Goal: Complete application form: Complete application form

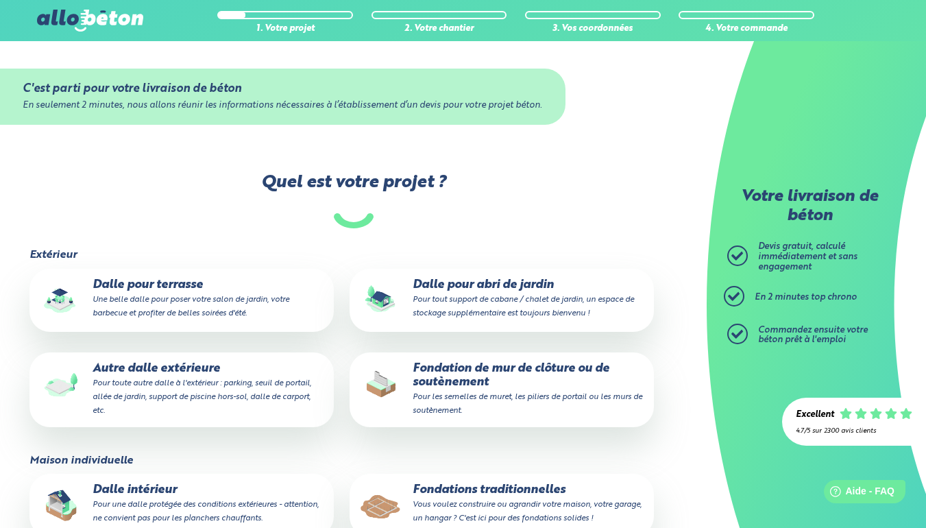
click at [501, 391] on p "Fondation de mur de clôture ou de soutènement Pour les semelles de muret, les p…" at bounding box center [501, 390] width 285 height 56
click at [0, 0] on input "Fondation de mur de clôture ou de soutènement Pour les semelles de muret, les p…" at bounding box center [0, 0] width 0 height 0
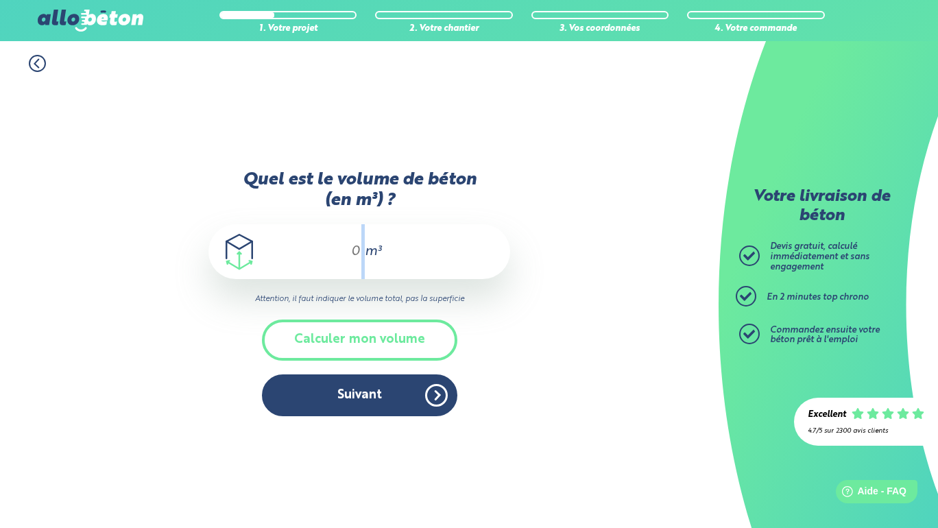
drag, startPoint x: 366, startPoint y: 255, endPoint x: 348, endPoint y: 256, distance: 17.2
click at [348, 256] on div "m³" at bounding box center [359, 251] width 302 height 55
click at [348, 246] on input "Quel est le volume de béton (en m³) ?" at bounding box center [349, 251] width 23 height 16
type input "'"
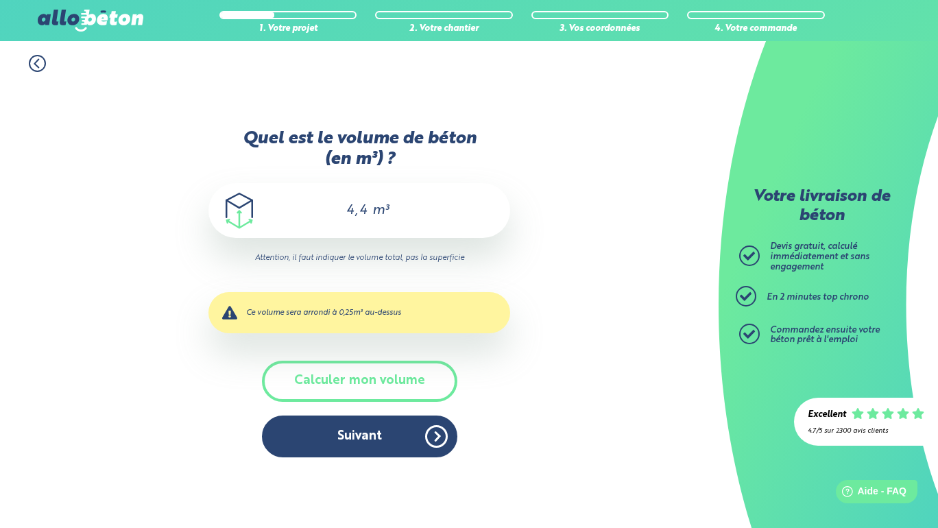
click at [563, 304] on div "1. Votre projet 2. Votre chantier 3. Vos coordonnées 4. Votre commande Quel est…" at bounding box center [359, 284] width 719 height 487
click at [369, 214] on input "4,4" at bounding box center [350, 210] width 38 height 16
type input "4,34"
click at [578, 326] on div "1. Votre projet 2. Votre chantier 3. Vos coordonnées 4. Votre commande Quel est…" at bounding box center [359, 284] width 719 height 487
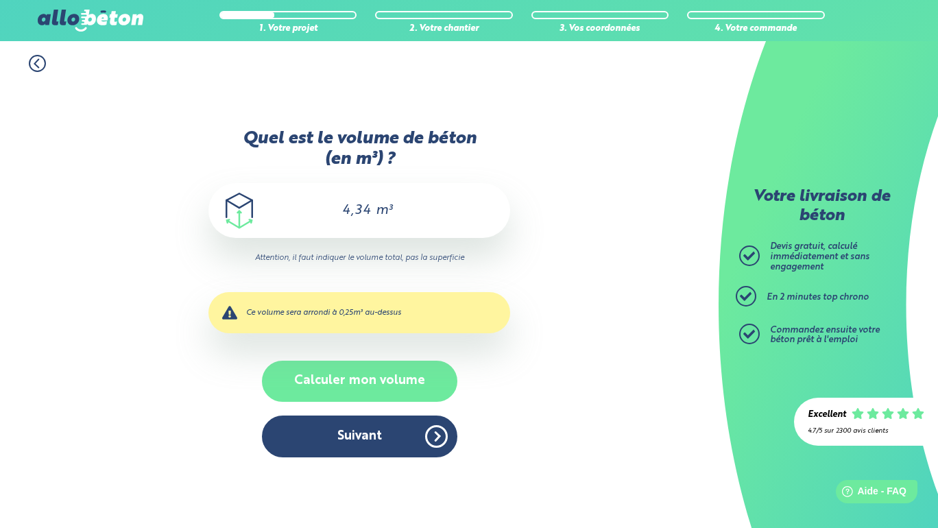
click at [333, 390] on button "Calculer mon volume" at bounding box center [359, 381] width 195 height 40
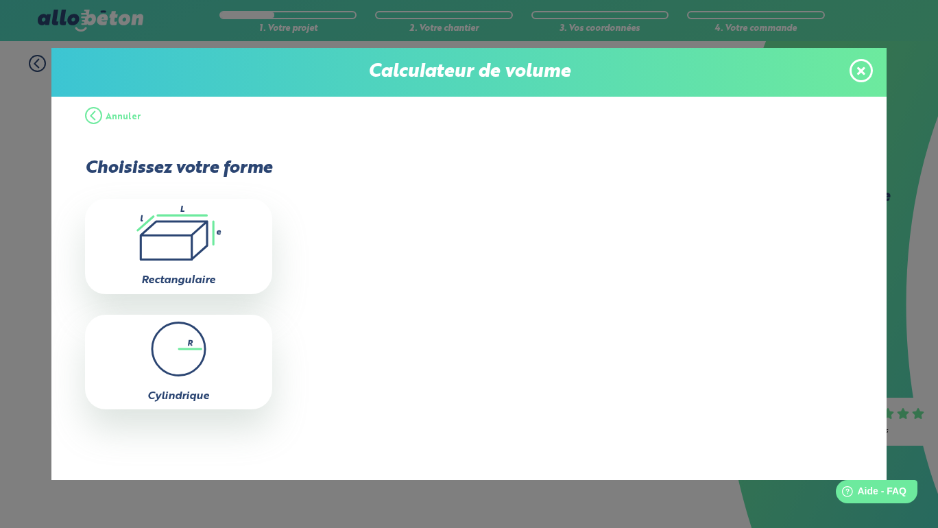
click at [101, 121] on button "Annuler" at bounding box center [113, 117] width 56 height 41
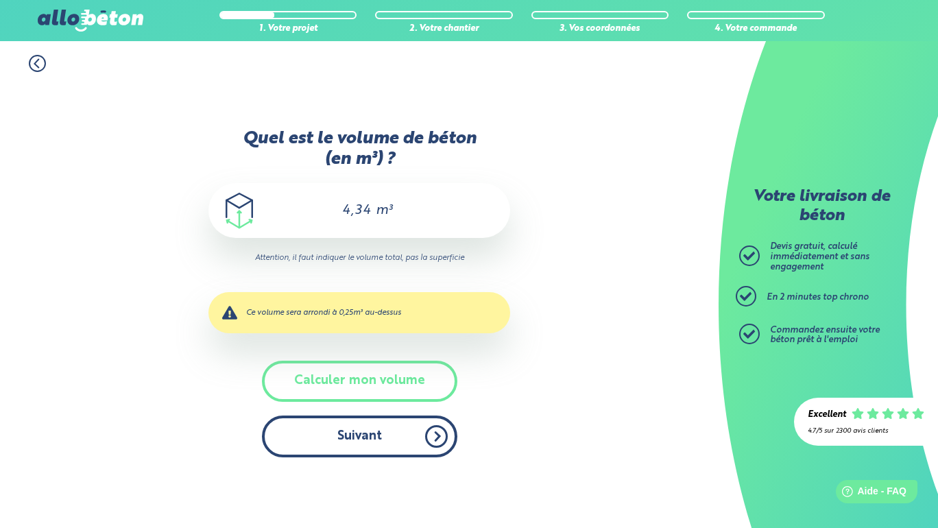
click at [370, 446] on button "Suivant" at bounding box center [359, 437] width 195 height 42
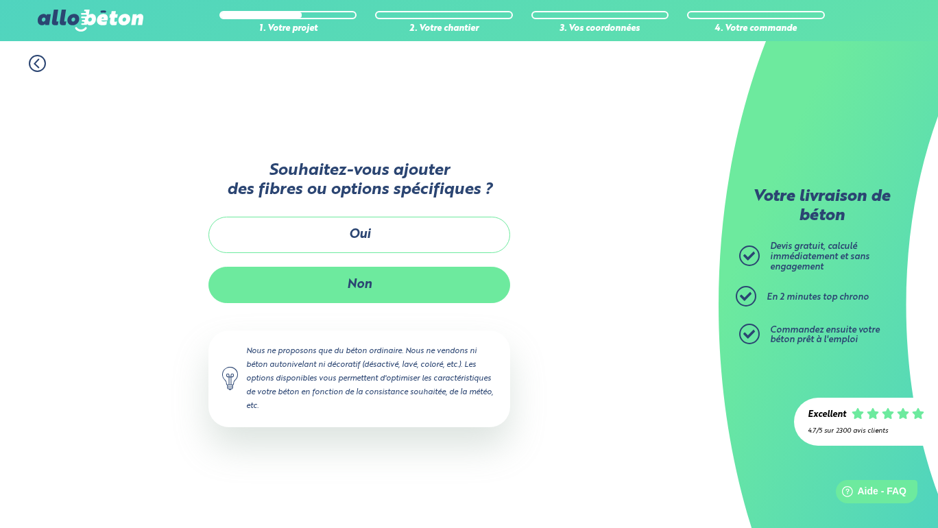
click at [403, 291] on button "Non" at bounding box center [359, 285] width 302 height 36
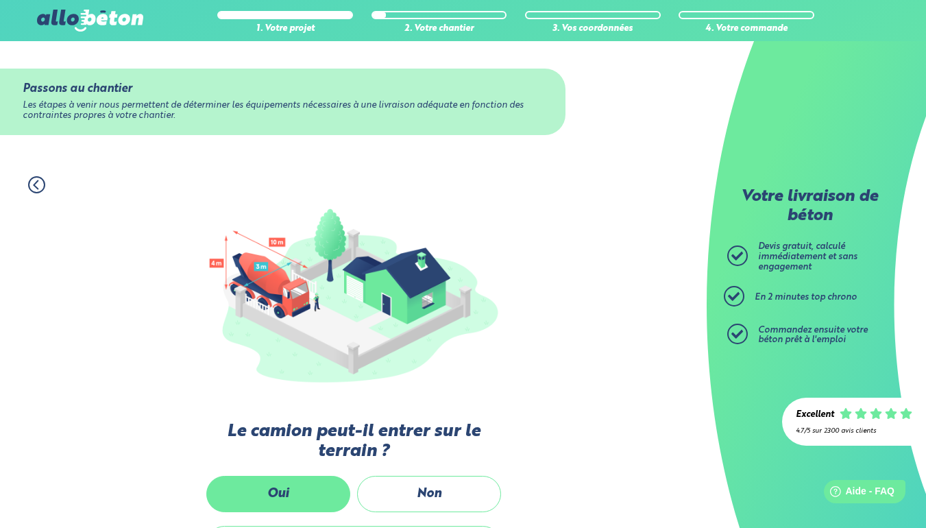
click at [293, 492] on label "Oui" at bounding box center [278, 494] width 144 height 36
click at [0, 0] on input "Oui" at bounding box center [0, 0] width 0 height 0
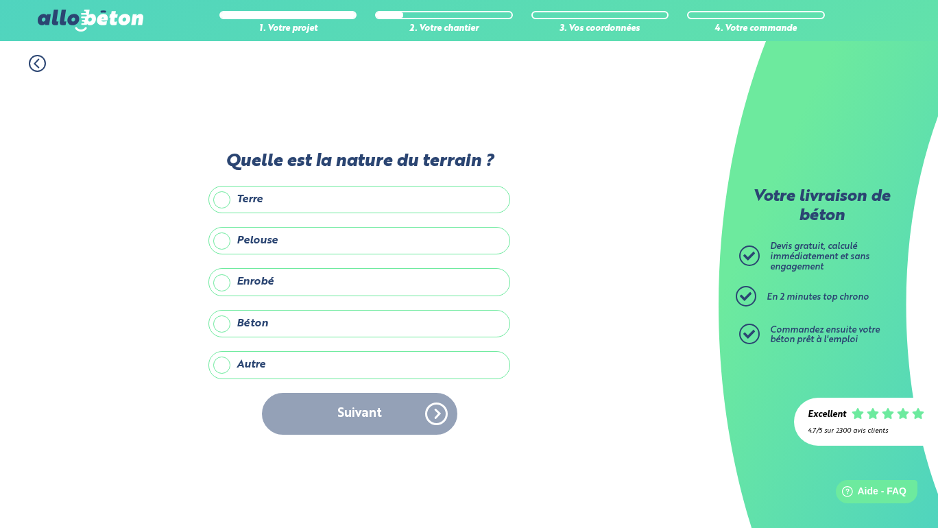
click at [229, 199] on label "Terre" at bounding box center [359, 199] width 302 height 27
click at [0, 0] on input "Terre" at bounding box center [0, 0] width 0 height 0
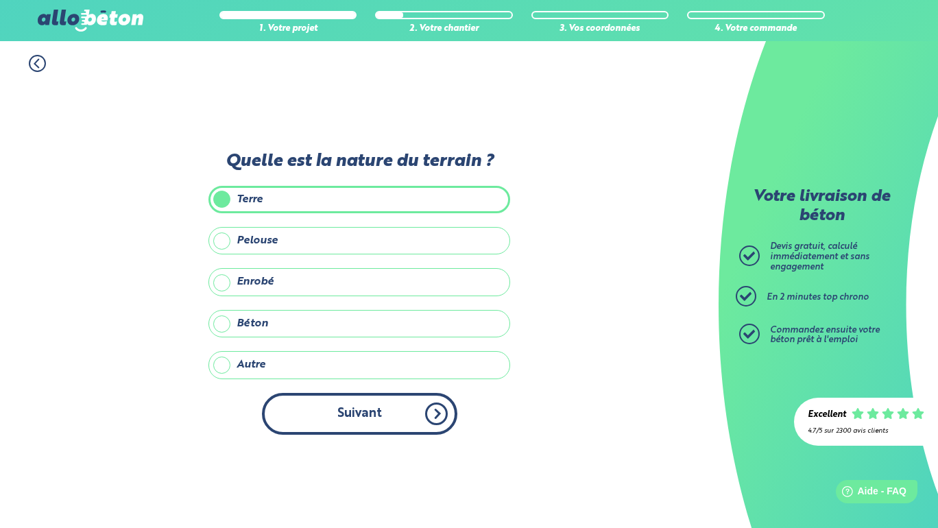
click at [363, 412] on button "Suivant" at bounding box center [359, 414] width 195 height 42
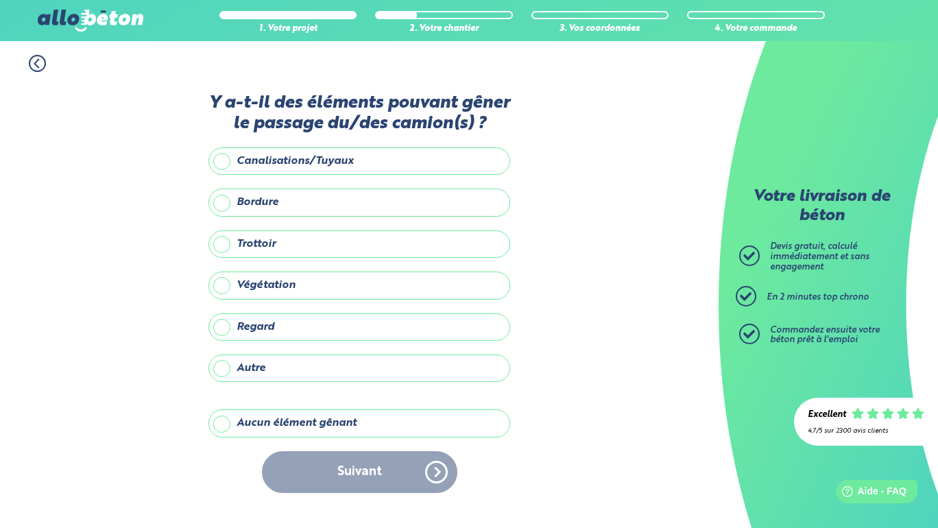
click at [225, 204] on label "Bordure" at bounding box center [359, 202] width 302 height 27
click at [0, 0] on input "Bordure" at bounding box center [0, 0] width 0 height 0
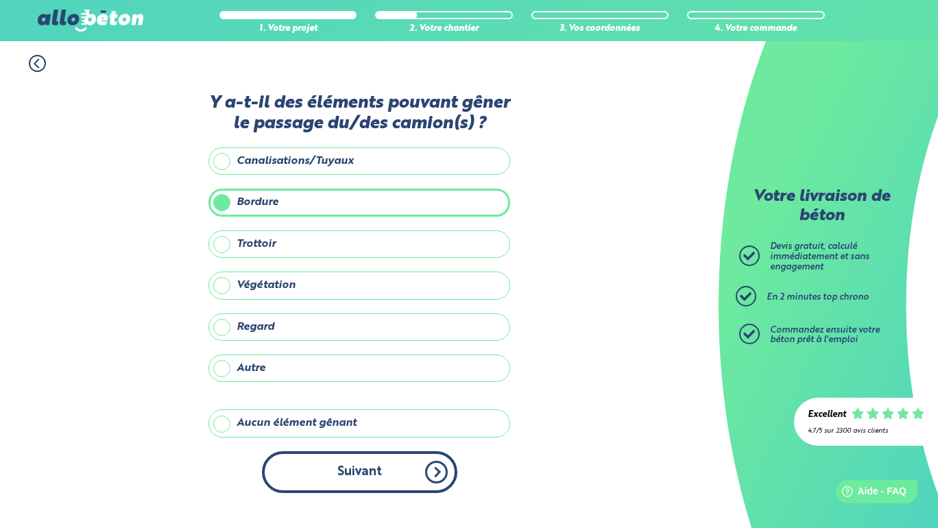
click at [352, 462] on button "Suivant" at bounding box center [359, 472] width 195 height 42
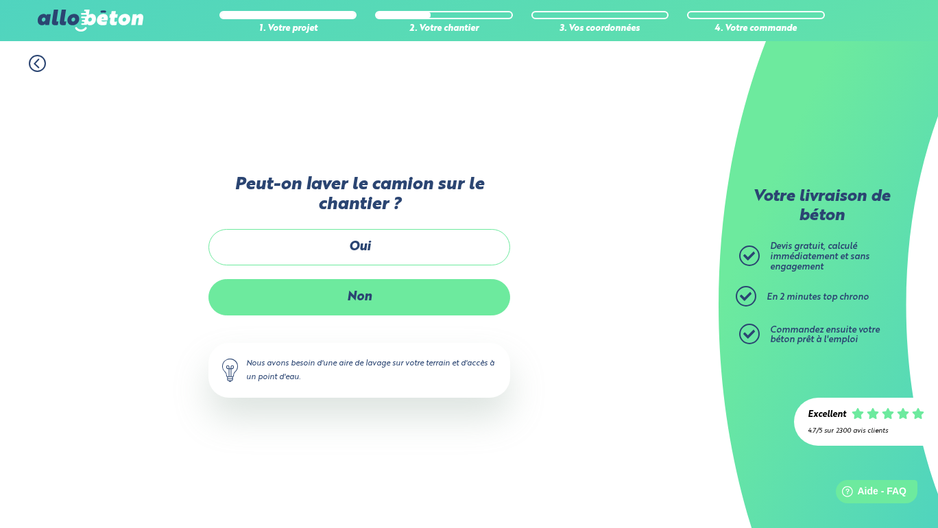
click at [388, 302] on label "Non" at bounding box center [359, 297] width 302 height 36
click at [0, 0] on input "Non" at bounding box center [0, 0] width 0 height 0
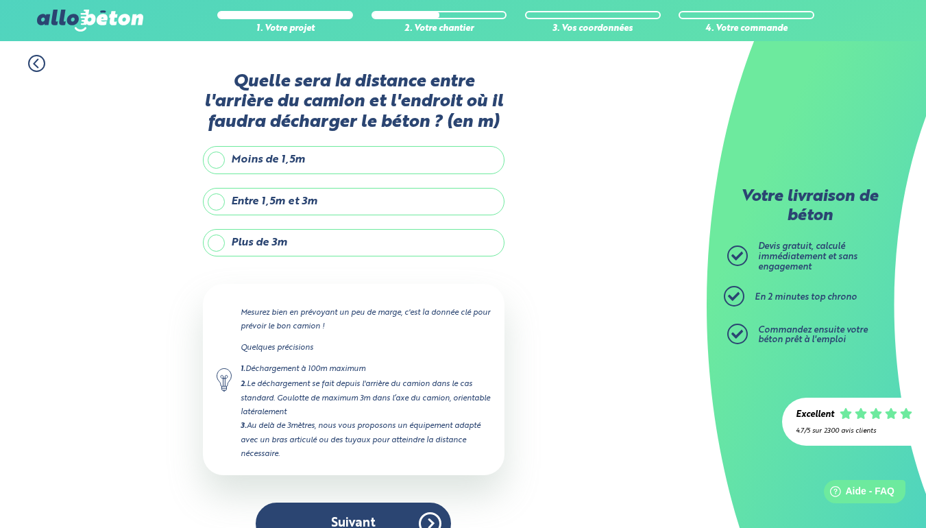
click at [217, 207] on label "Entre 1,5m et 3m" at bounding box center [354, 201] width 302 height 27
click at [0, 0] on input "Entre 1,5m et 3m" at bounding box center [0, 0] width 0 height 0
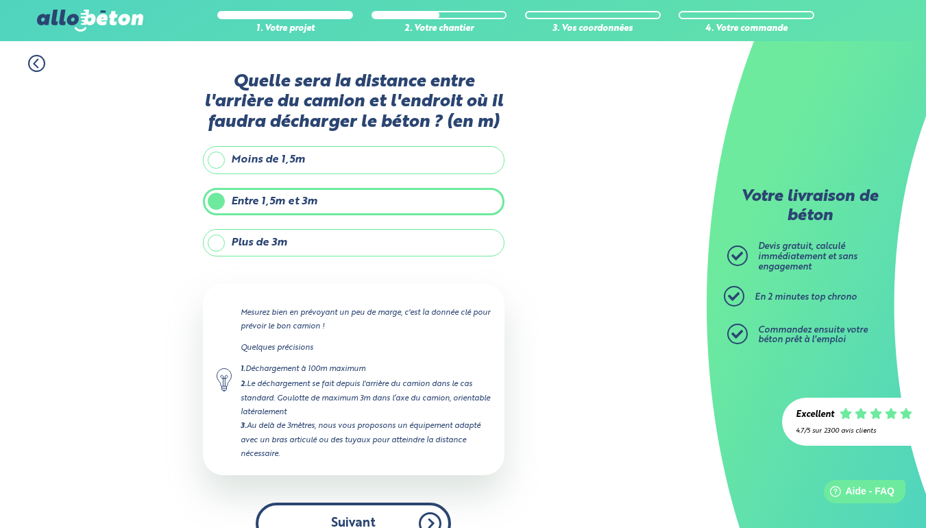
click at [373, 516] on button "Suivant" at bounding box center [353, 524] width 195 height 42
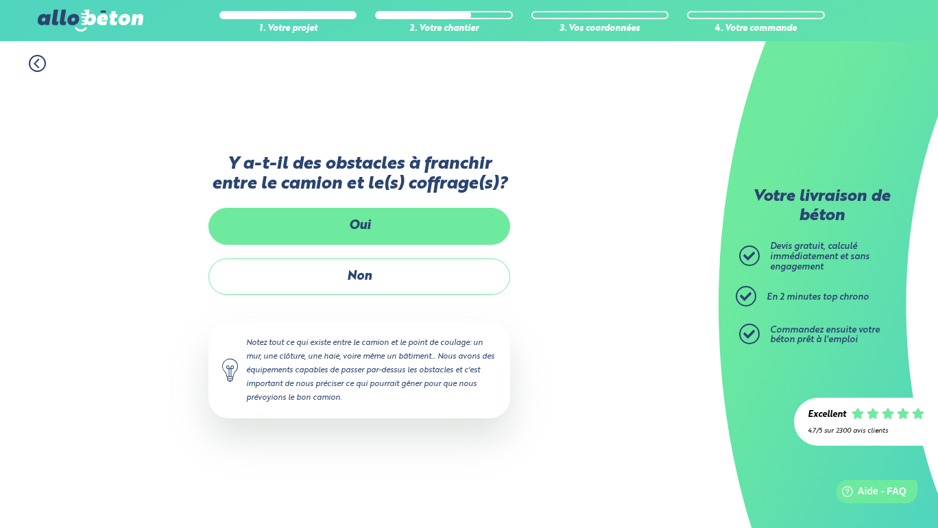
click at [387, 225] on label "Oui" at bounding box center [359, 226] width 302 height 36
click at [0, 0] on input "Oui" at bounding box center [0, 0] width 0 height 0
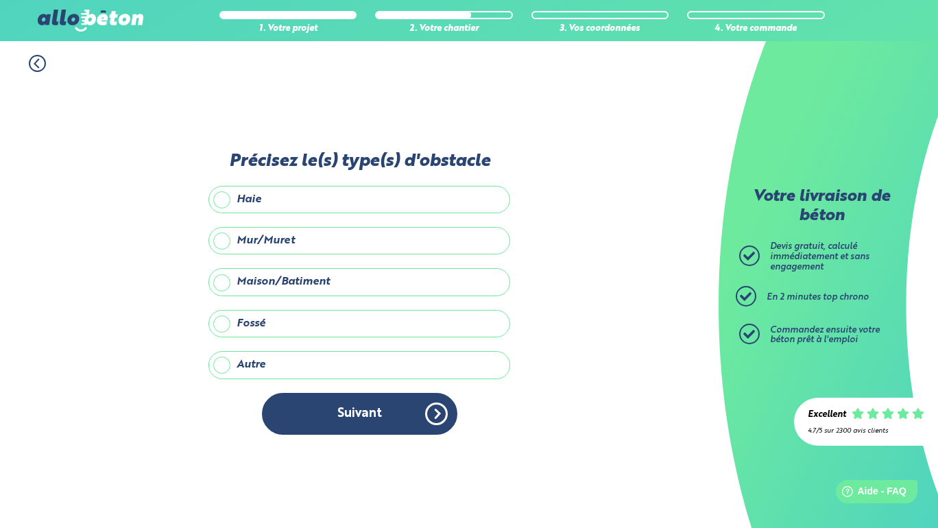
click at [226, 328] on label "Fossé" at bounding box center [359, 323] width 302 height 27
click at [0, 0] on input "Fossé" at bounding box center [0, 0] width 0 height 0
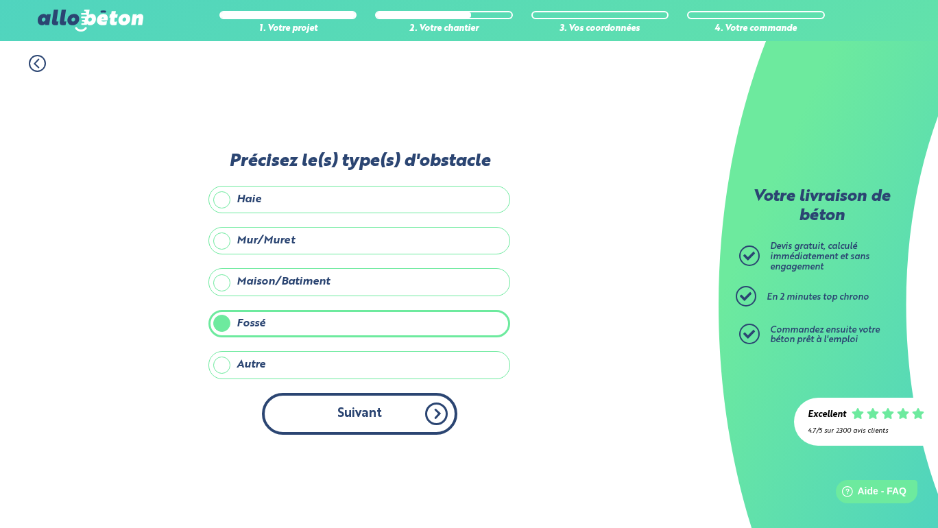
click at [343, 409] on button "Suivant" at bounding box center [359, 414] width 195 height 42
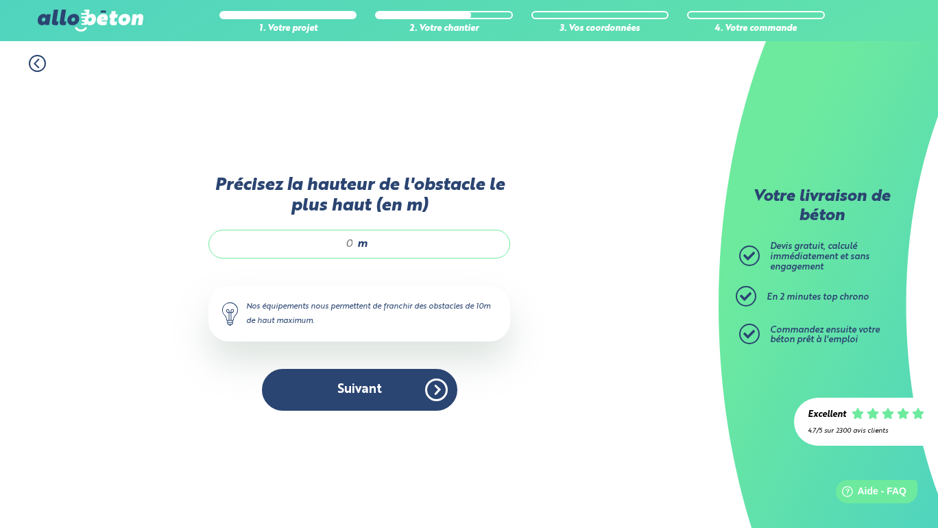
drag, startPoint x: 347, startPoint y: 243, endPoint x: 357, endPoint y: 243, distance: 9.6
click at [354, 243] on input "Précisez la hauteur de l'obstacle le plus haut (en m)" at bounding box center [288, 244] width 131 height 14
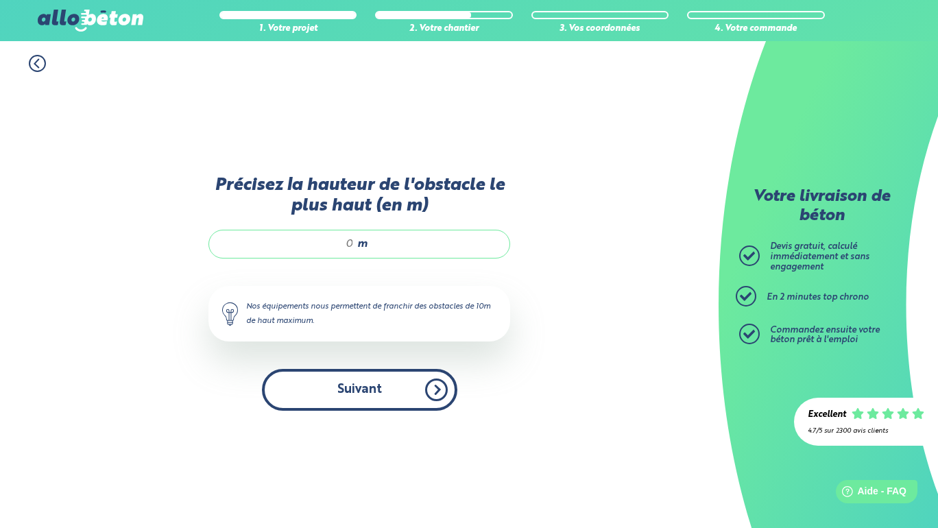
click at [394, 407] on button "Suivant" at bounding box center [359, 390] width 195 height 42
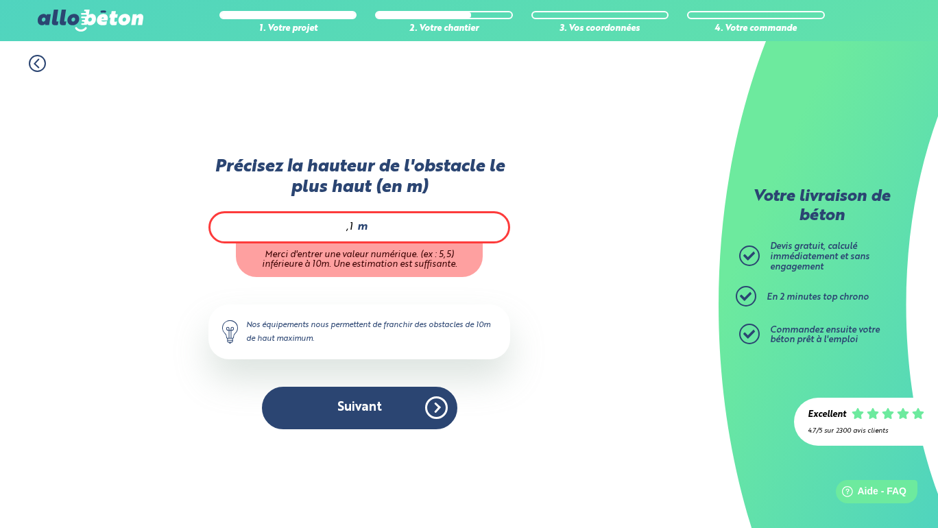
type input ","
type input "0"
click at [40, 58] on icon at bounding box center [37, 63] width 17 height 17
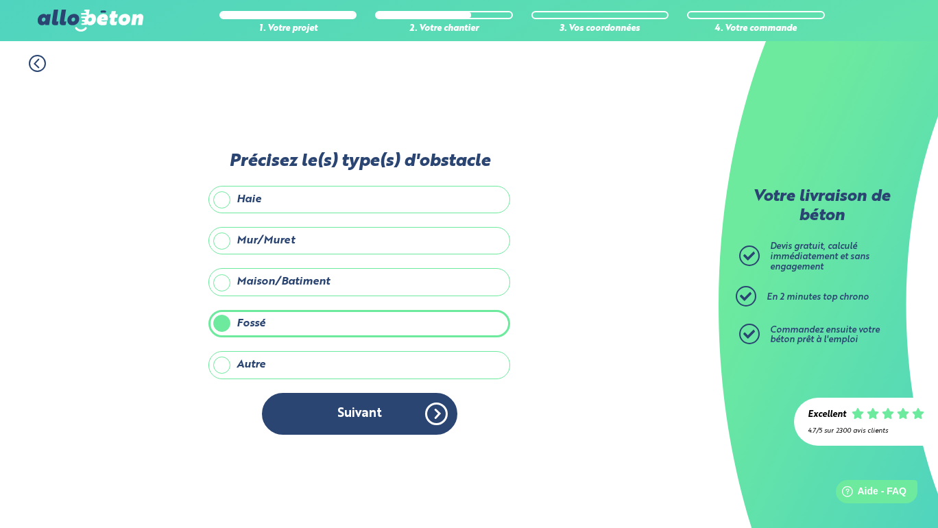
click at [38, 62] on icon at bounding box center [37, 63] width 17 height 17
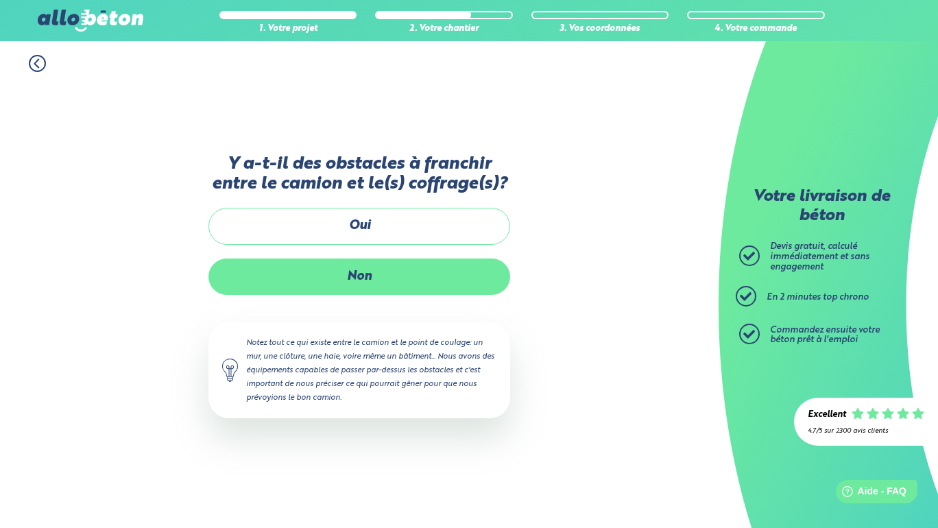
click at [403, 283] on label "Non" at bounding box center [359, 277] width 302 height 36
click at [0, 0] on input "Non" at bounding box center [0, 0] width 0 height 0
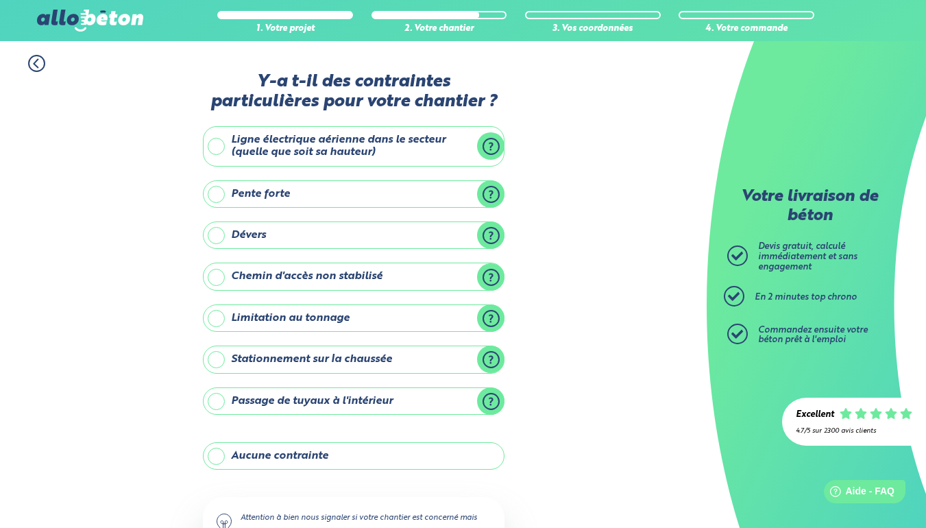
click at [222, 145] on label "Ligne électrique aérienne dans le secteur (quelle que soit sa hauteur)" at bounding box center [354, 146] width 302 height 40
click at [0, 0] on input "Ligne électrique aérienne dans le secteur (quelle que soit sa hauteur)" at bounding box center [0, 0] width 0 height 0
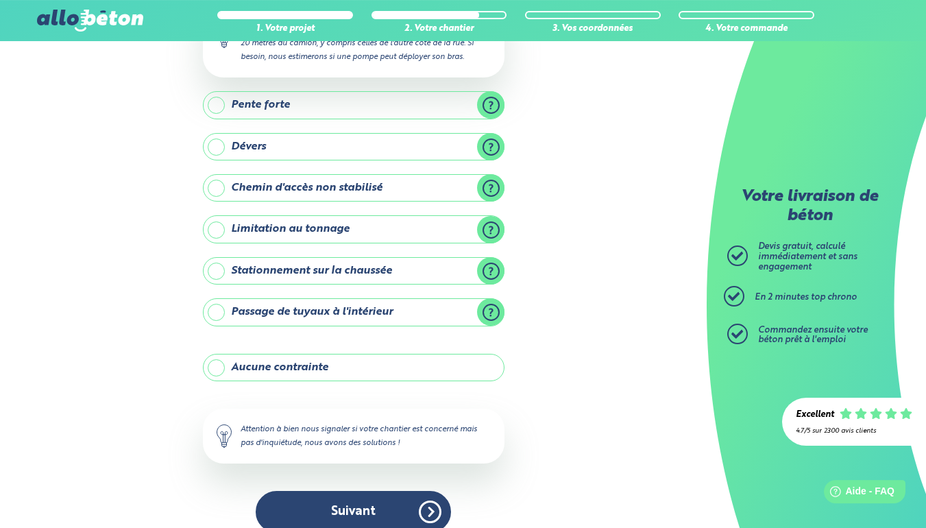
scroll to position [204, 0]
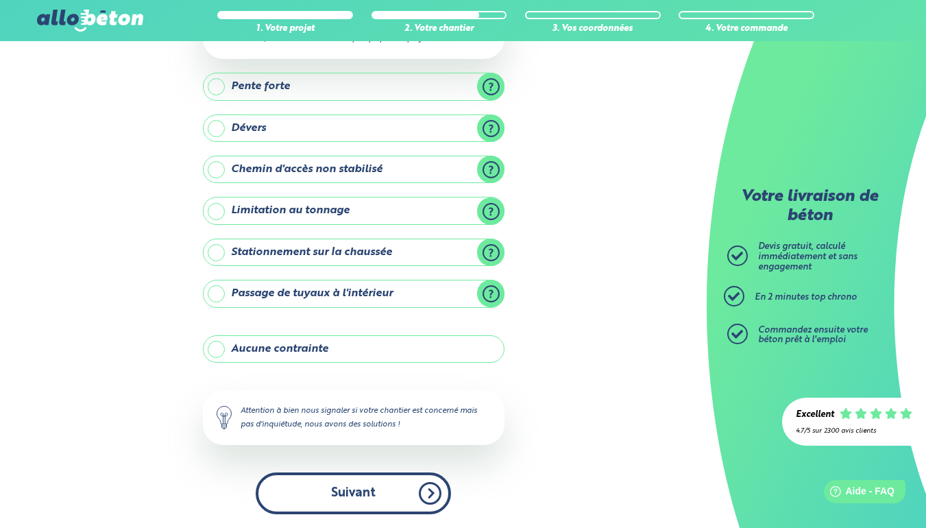
click at [375, 485] on button "Suivant" at bounding box center [353, 493] width 195 height 42
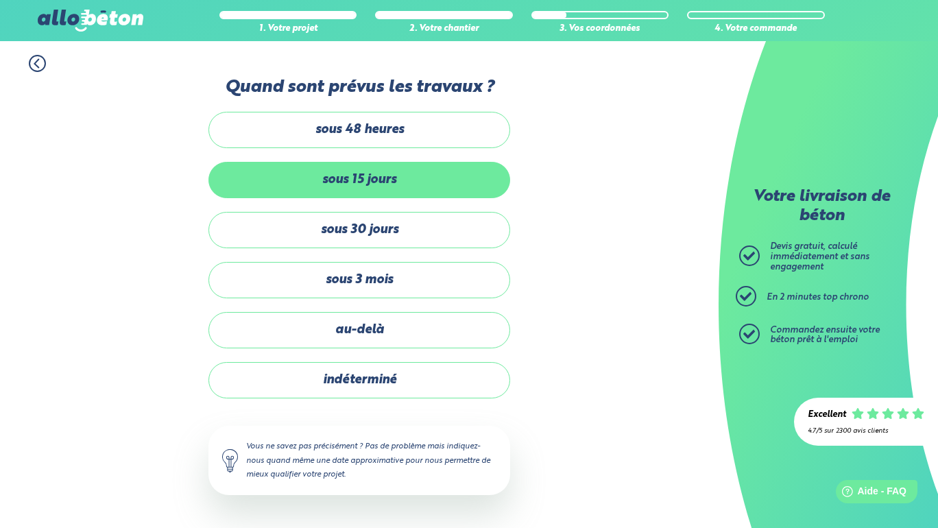
click at [390, 179] on label "sous 15 jours" at bounding box center [359, 180] width 302 height 36
click at [0, 0] on input "sous 15 jours" at bounding box center [0, 0] width 0 height 0
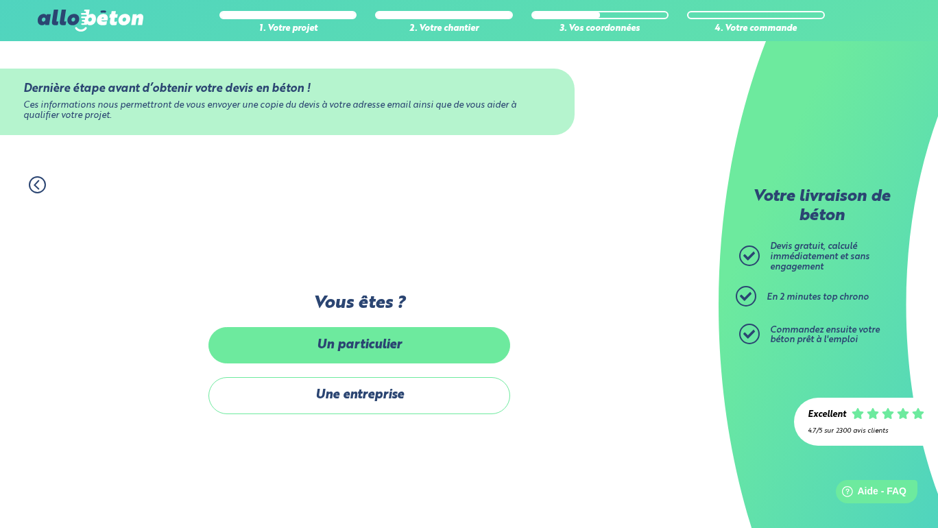
click at [416, 353] on label "Un particulier" at bounding box center [359, 345] width 302 height 36
click at [0, 0] on input "Un particulier" at bounding box center [0, 0] width 0 height 0
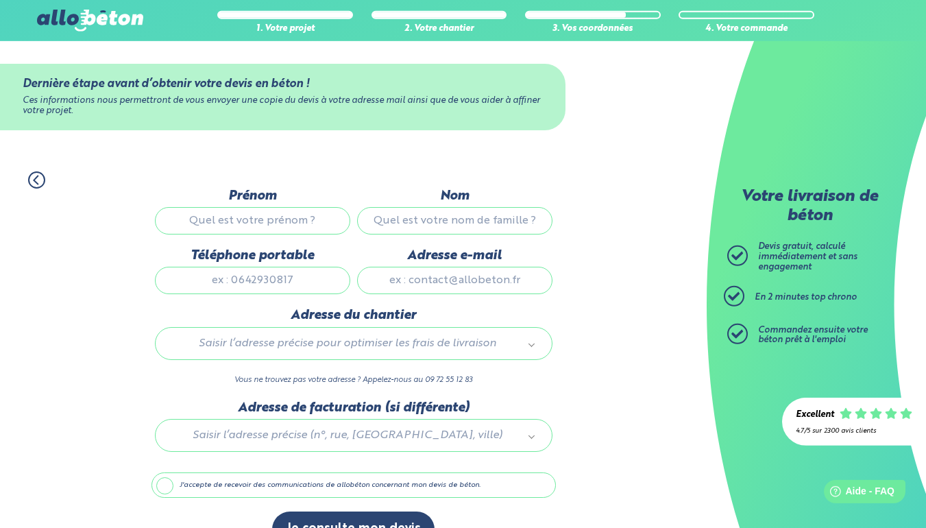
scroll to position [44, 0]
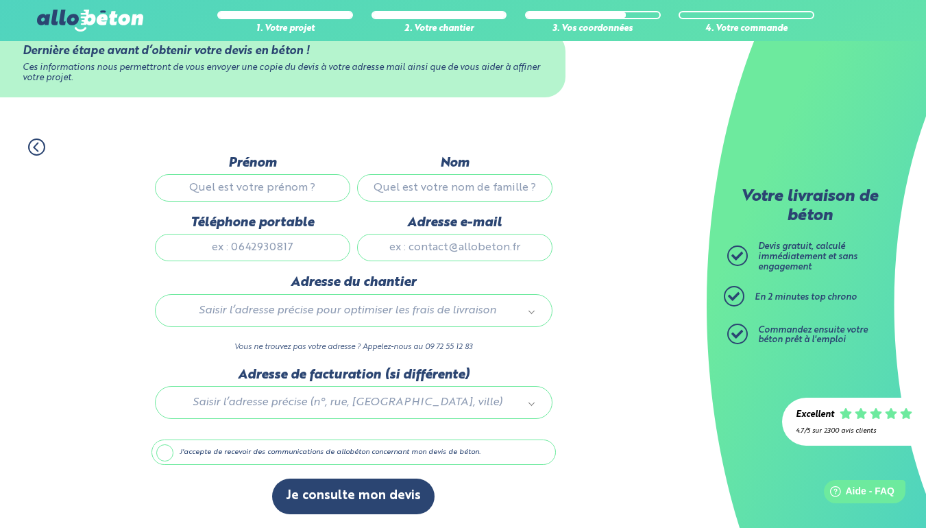
click at [291, 176] on input "Prénom" at bounding box center [252, 187] width 195 height 27
type input "[PERSON_NAME]"
click at [445, 188] on input "Nom" at bounding box center [454, 187] width 195 height 27
type input "JALABERT"
click at [280, 256] on input "Téléphone portable" at bounding box center [252, 247] width 195 height 27
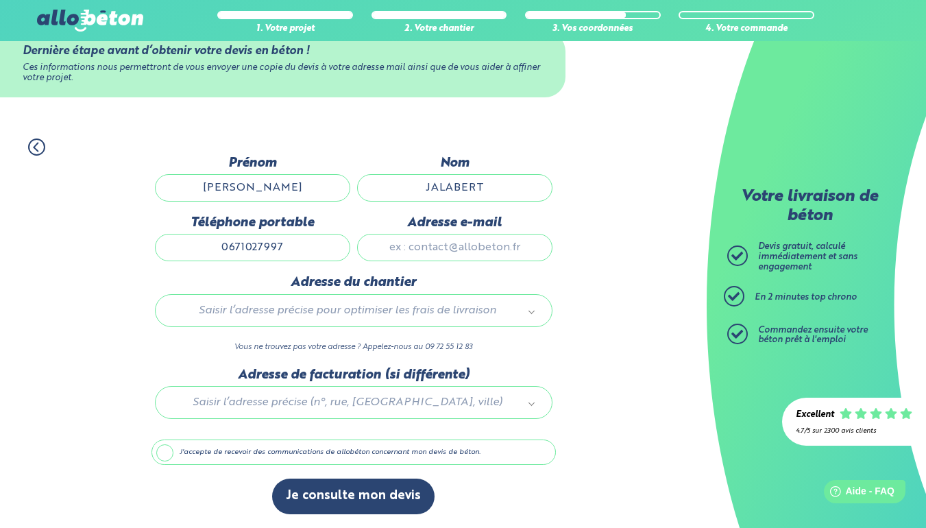
type input "0671027997"
click at [423, 248] on input "Adresse e-mail" at bounding box center [454, 247] width 195 height 27
type input "[EMAIL_ADDRESS][DOMAIN_NAME]"
click at [337, 302] on body "09 72 55 12 83 Conseils et Appel Gratuits nos produits le béton prêt à l'emploi…" at bounding box center [463, 245] width 926 height 566
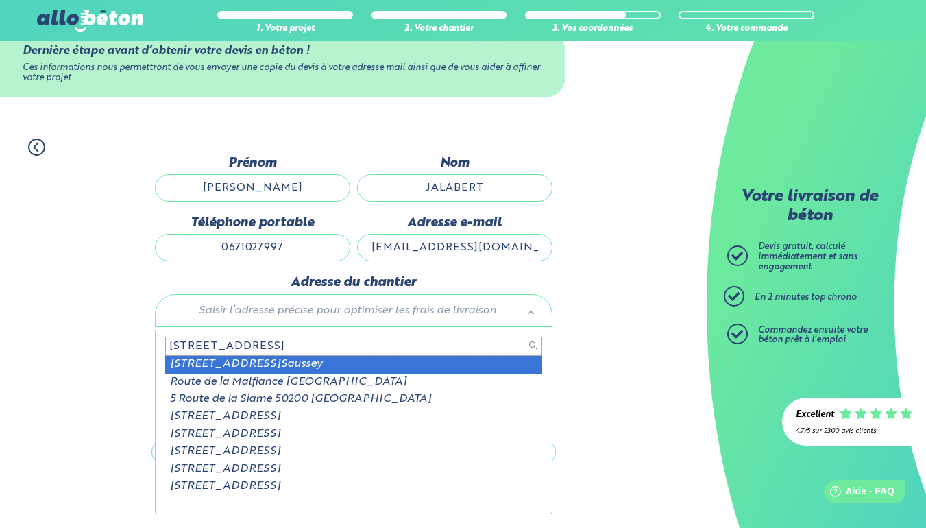
type input "[STREET_ADDRESS]"
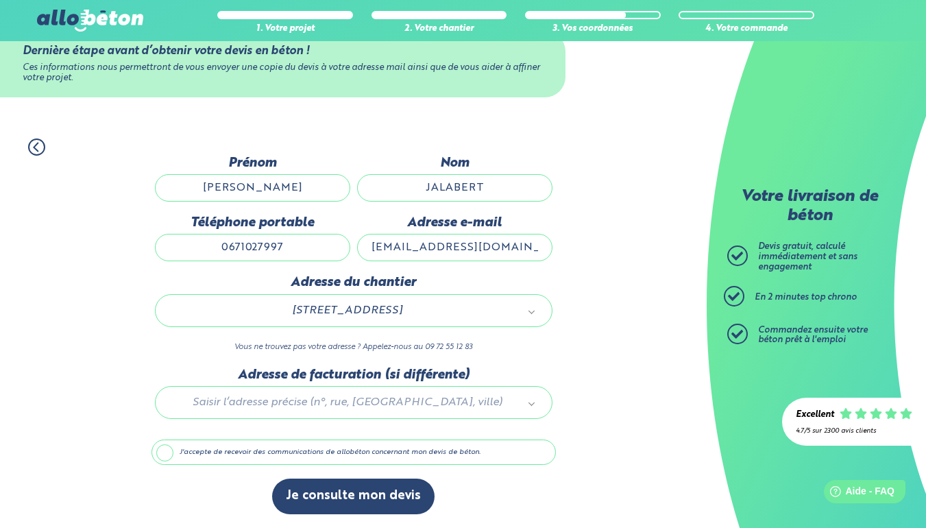
click at [163, 452] on label "J'accepte de recevoir des communications de allobéton concernant mon devis de b…" at bounding box center [354, 453] width 405 height 26
click at [0, 0] on input "J'accepte de recevoir des communications de allobéton concernant mon devis de b…" at bounding box center [0, 0] width 0 height 0
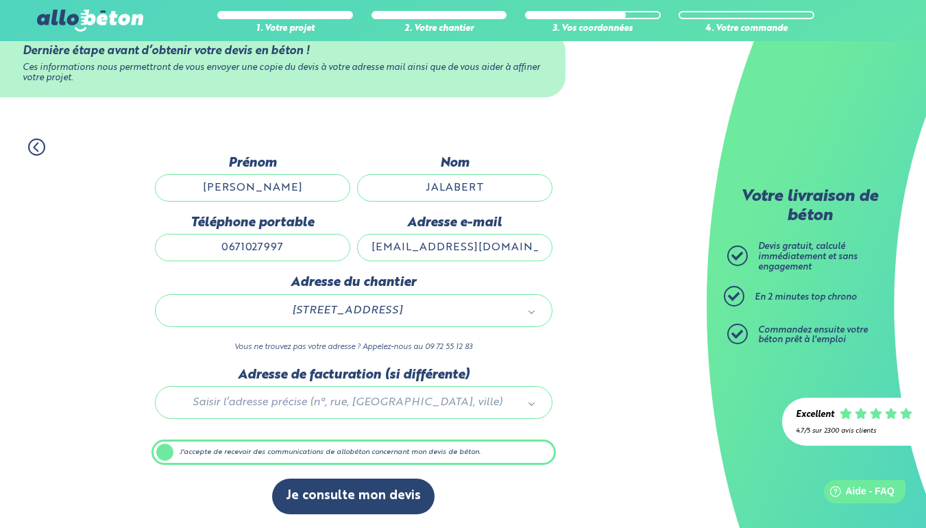
click at [167, 454] on label "J'accepte de recevoir des communications de allobéton concernant mon devis de b…" at bounding box center [354, 453] width 405 height 26
click at [0, 0] on input "J'accepte de recevoir des communications de allobéton concernant mon devis de b…" at bounding box center [0, 0] width 0 height 0
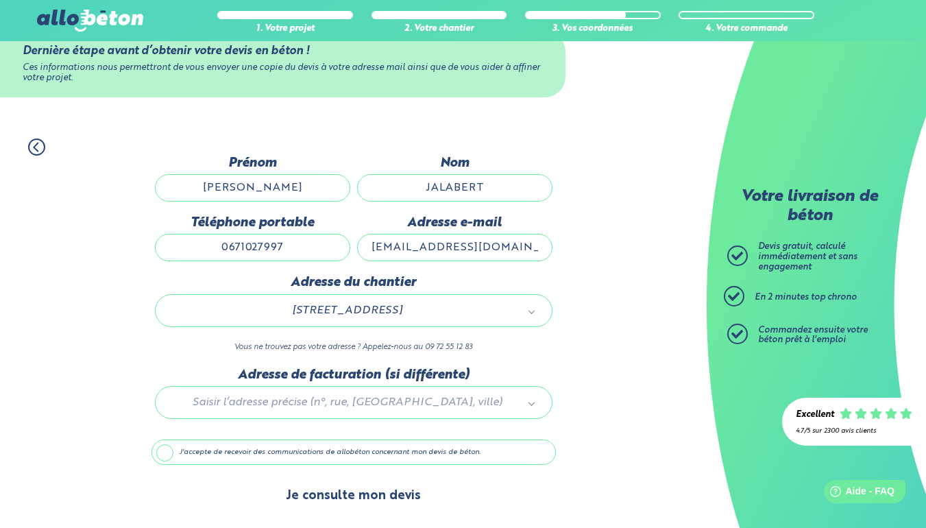
click at [333, 496] on button "Je consulte mon devis" at bounding box center [353, 496] width 163 height 35
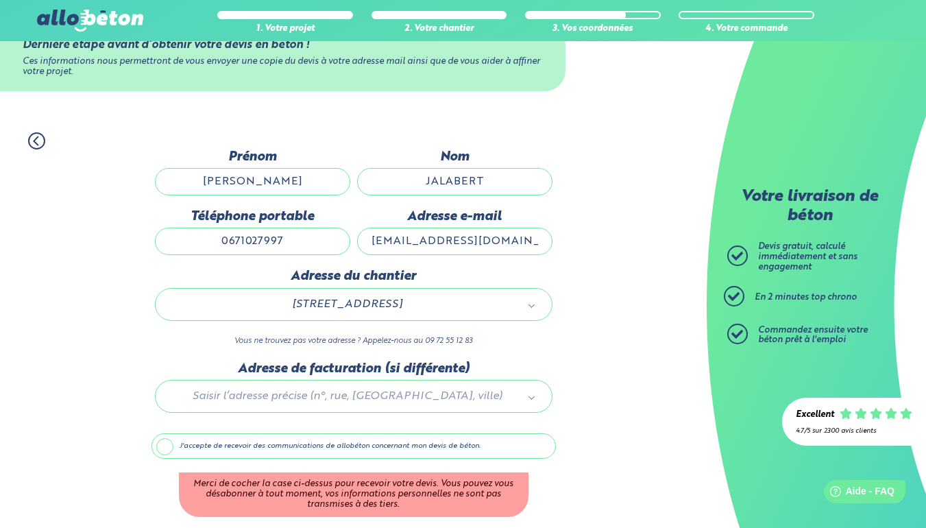
click at [167, 455] on label "J'accepte de recevoir des communications de allobéton concernant mon devis de b…" at bounding box center [354, 446] width 405 height 26
click at [0, 0] on input "J'accepte de recevoir des communications de allobéton concernant mon devis de b…" at bounding box center [0, 0] width 0 height 0
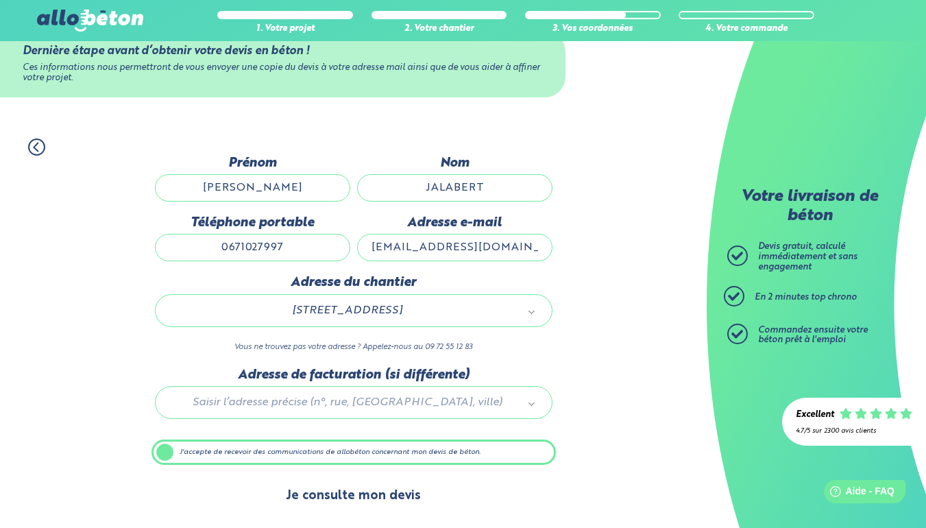
click at [360, 505] on button "Je consulte mon devis" at bounding box center [353, 496] width 163 height 35
